Goal: Information Seeking & Learning: Check status

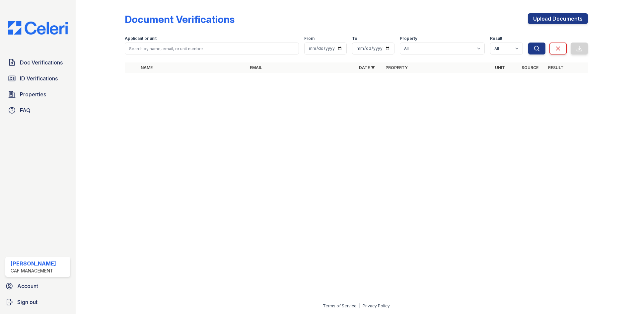
click at [232, 42] on div "Applicant or unit" at bounding box center [212, 39] width 174 height 7
click at [232, 43] on input "search" at bounding box center [212, 48] width 174 height 12
type input "tamira taylor"
click at [528, 42] on button "Search" at bounding box center [536, 48] width 17 height 12
click at [232, 43] on input "tamira taylor" at bounding box center [212, 48] width 174 height 12
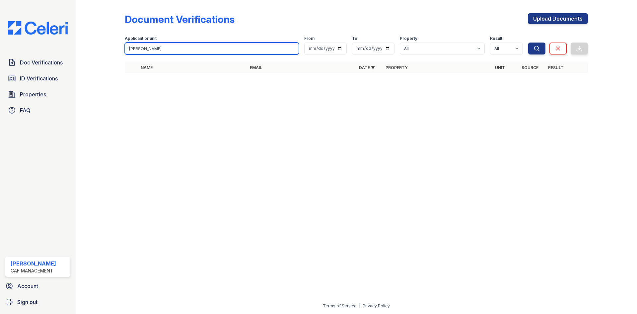
click at [232, 43] on input "tamira taylor" at bounding box center [212, 48] width 174 height 12
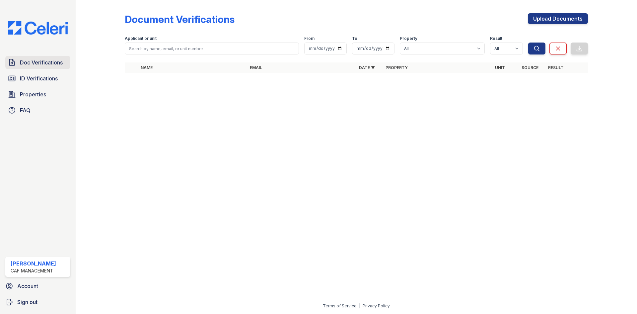
click at [40, 66] on span "Doc Verifications" at bounding box center [41, 62] width 43 height 8
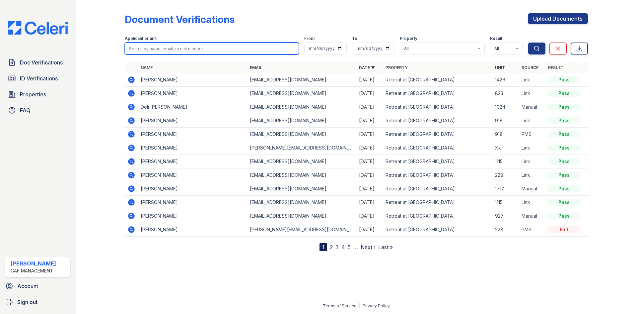
click at [191, 49] on input "search" at bounding box center [212, 48] width 174 height 12
paste input "tamira taylor"
type input "tamira taylor"
click at [528, 42] on button "Search" at bounding box center [536, 48] width 17 height 12
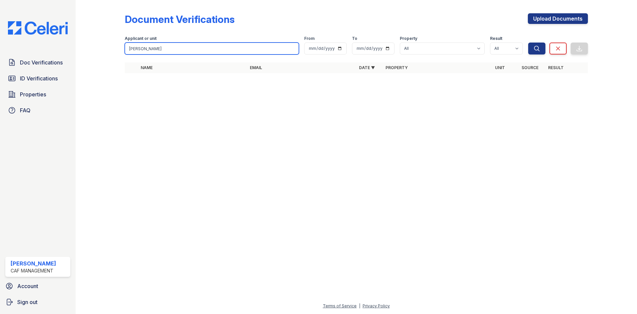
click at [208, 50] on input "tamira taylor" at bounding box center [212, 48] width 174 height 12
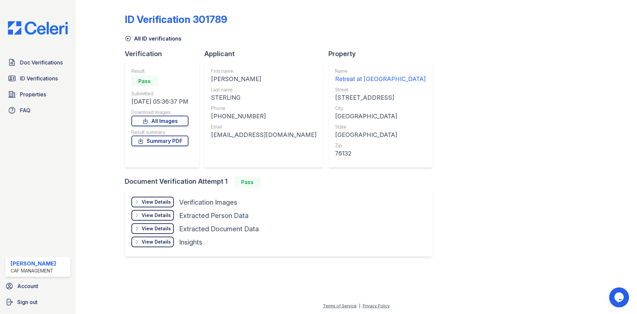
click at [165, 214] on div "View Details" at bounding box center [156, 215] width 29 height 7
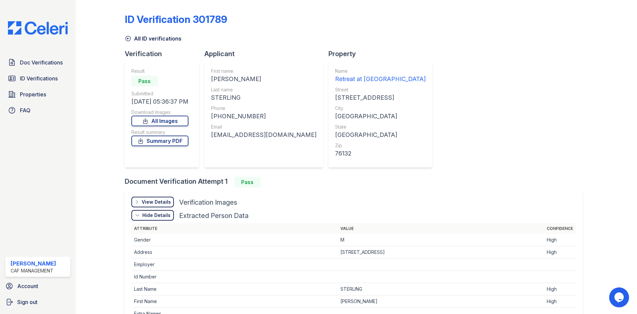
click at [160, 199] on div "View Details" at bounding box center [156, 201] width 29 height 7
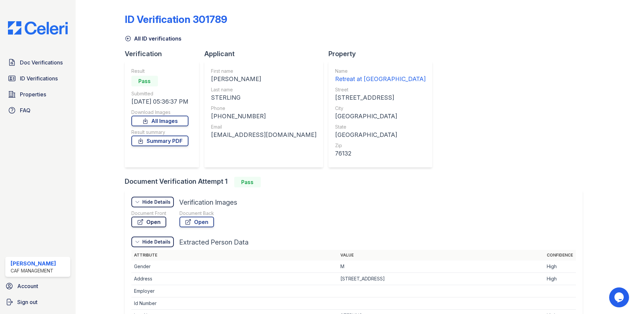
click at [150, 222] on link "Open" at bounding box center [148, 221] width 35 height 11
